Goal: Check status

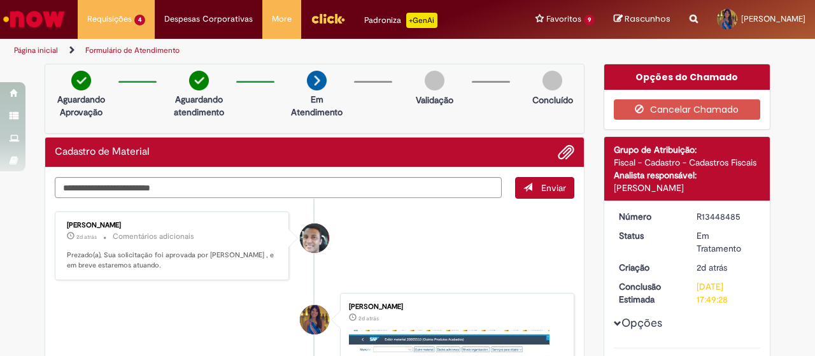
click at [51, 21] on img "Ir para a Homepage" at bounding box center [34, 18] width 66 height 25
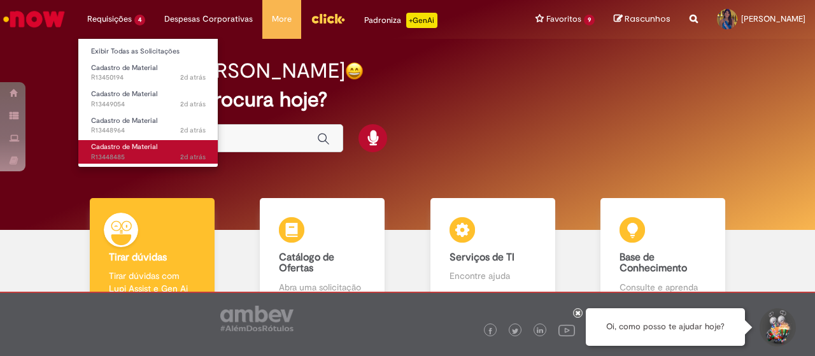
click at [159, 152] on span "2d atrás 2 dias atrás R13448485" at bounding box center [148, 157] width 115 height 10
